Goal: Task Accomplishment & Management: Manage account settings

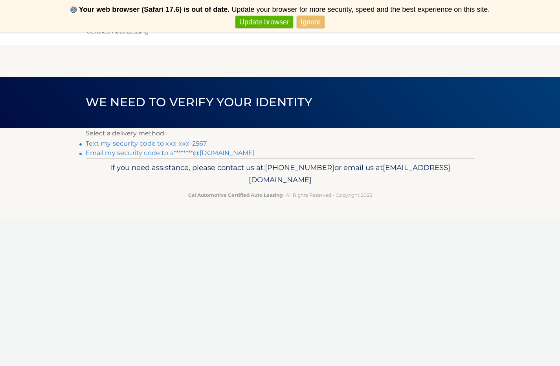
click at [179, 146] on link "Text my security code to xxx-xxx-2567" at bounding box center [147, 143] width 122 height 7
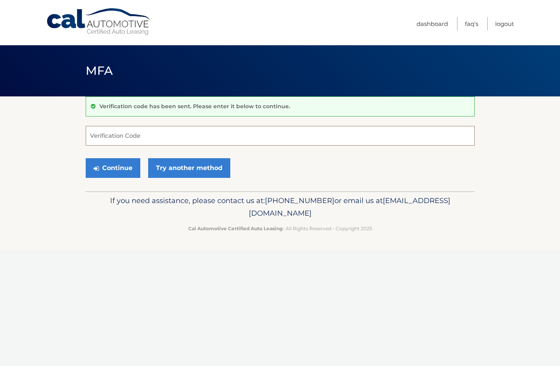
click at [170, 142] on input "Verification Code" at bounding box center [280, 136] width 389 height 20
type input "801750"
click at [113, 166] on button "Continue" at bounding box center [113, 168] width 55 height 20
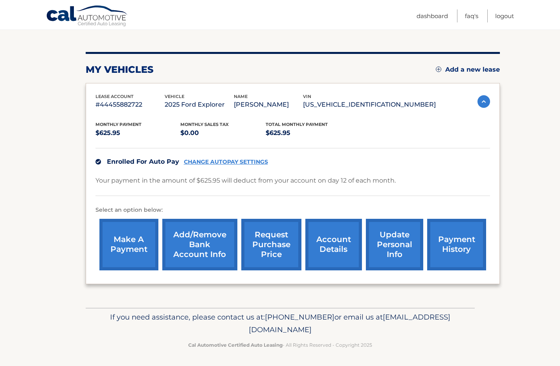
scroll to position [79, 0]
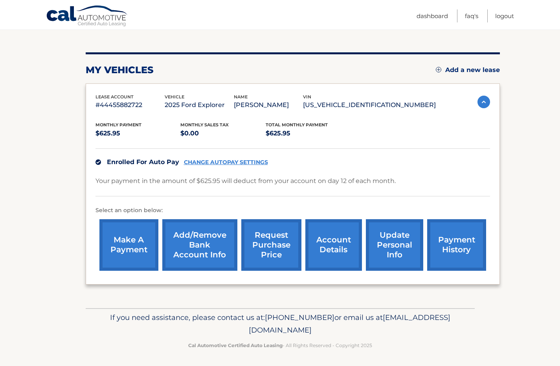
click at [456, 240] on link "payment history" at bounding box center [457, 245] width 59 height 52
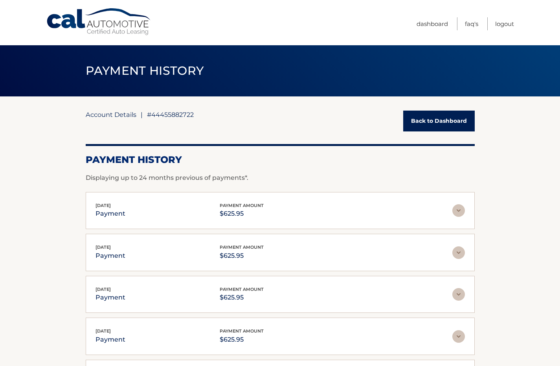
click at [99, 117] on link "Account Details" at bounding box center [111, 115] width 51 height 8
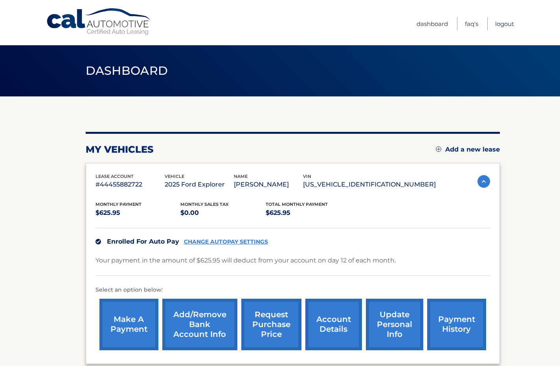
click at [497, 23] on link "Logout" at bounding box center [505, 23] width 19 height 13
